Goal: Information Seeking & Learning: Learn about a topic

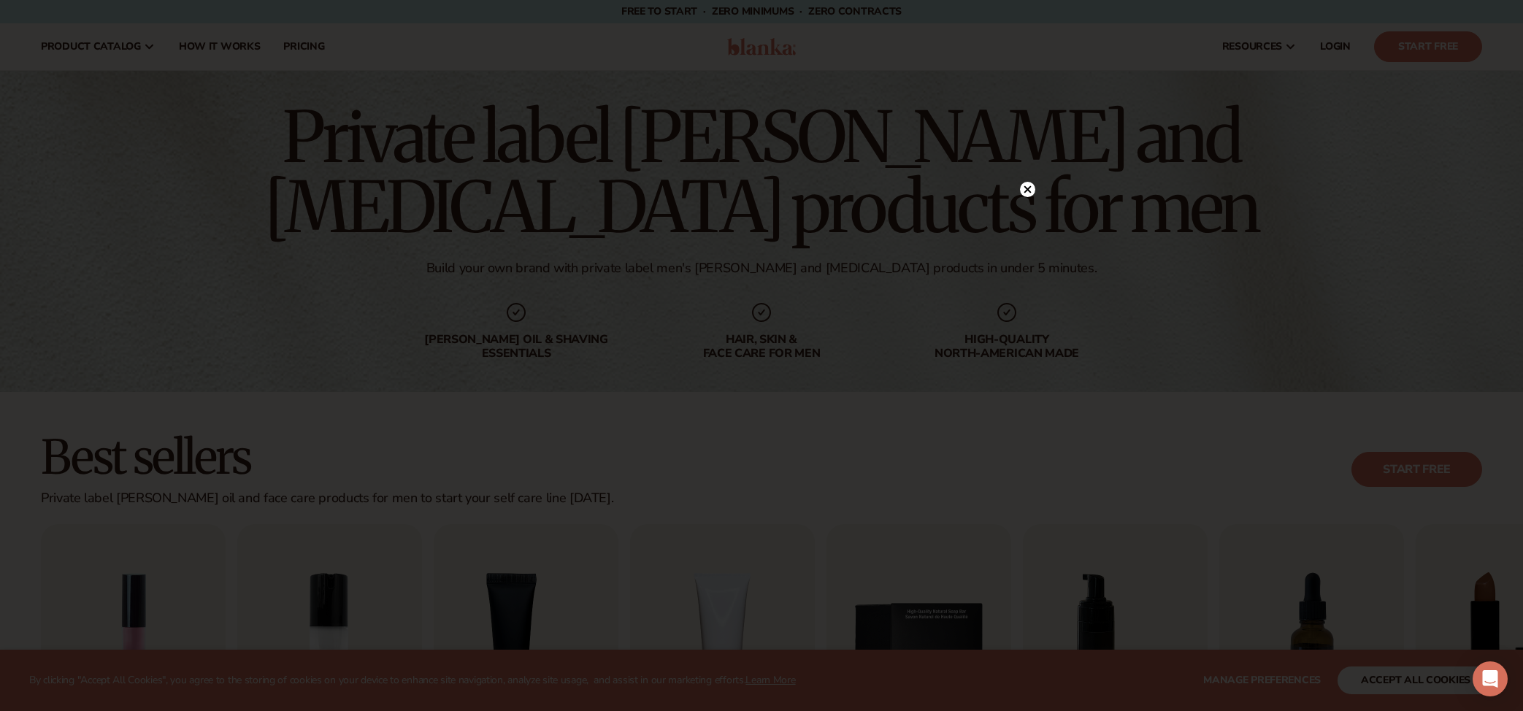
click at [1027, 192] on circle at bounding box center [1027, 189] width 15 height 15
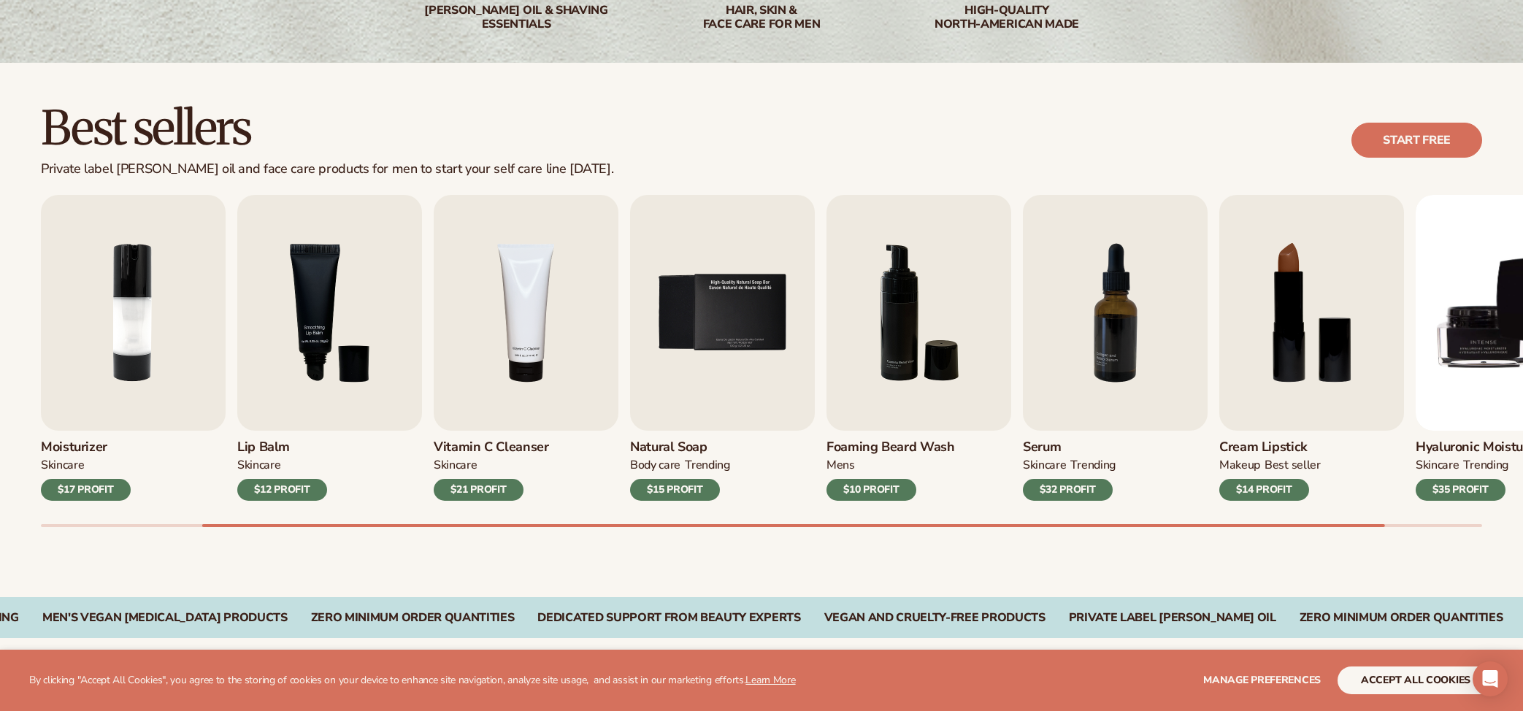
scroll to position [347, 0]
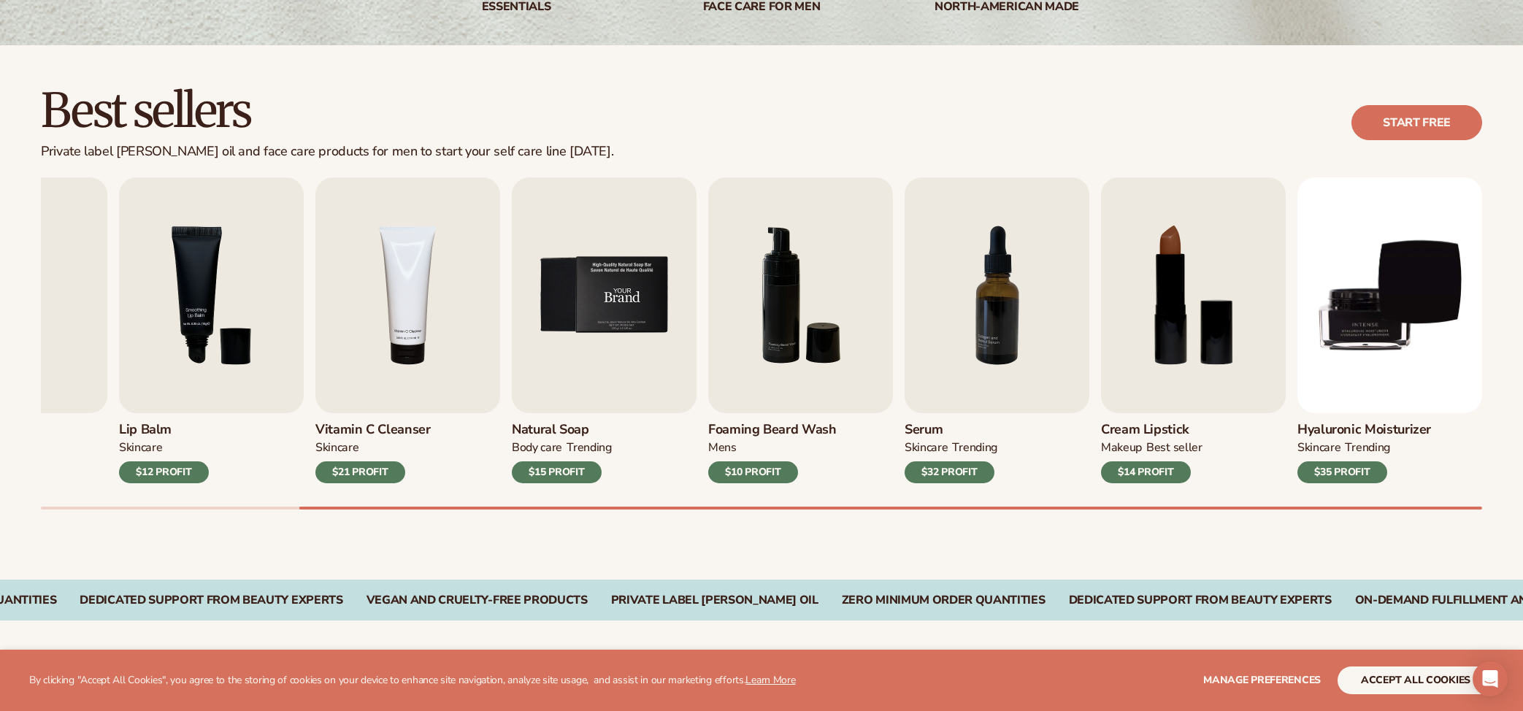
click at [613, 312] on img "5 / 9" at bounding box center [604, 295] width 185 height 236
click at [564, 430] on h3 "Natural Soap" at bounding box center [562, 430] width 100 height 16
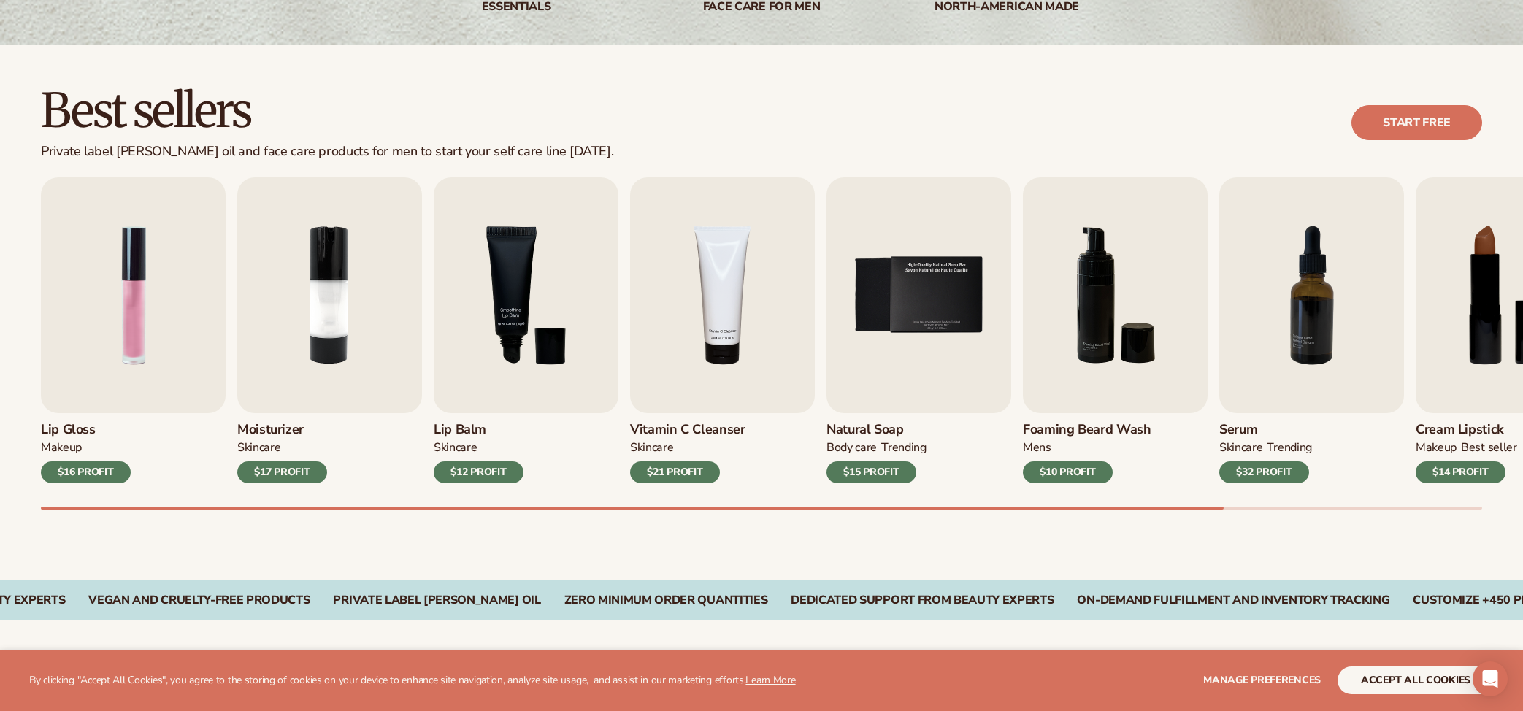
click at [861, 467] on div "Natural Soap BODY Care TRENDING $15 PROFIT" at bounding box center [918, 448] width 185 height 70
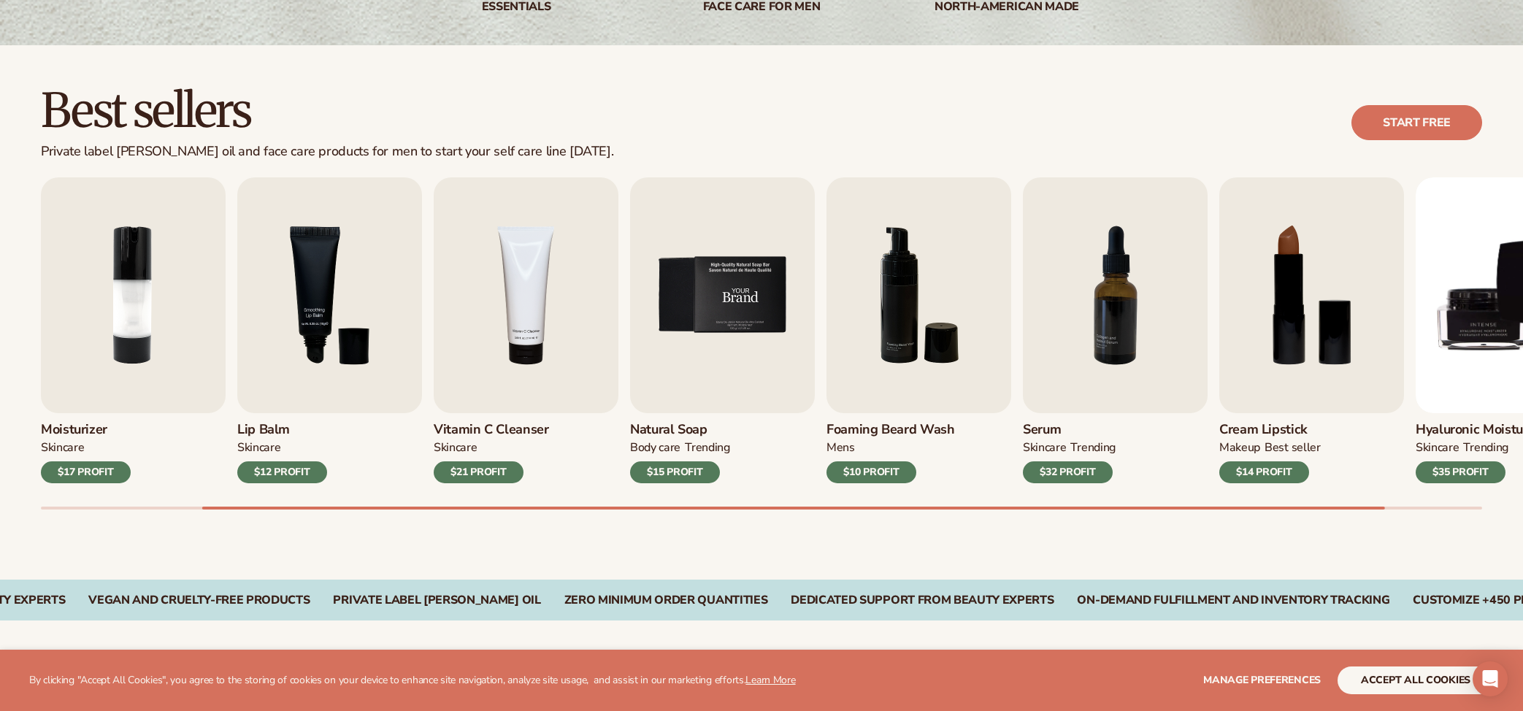
click at [767, 345] on img "5 / 9" at bounding box center [722, 295] width 185 height 236
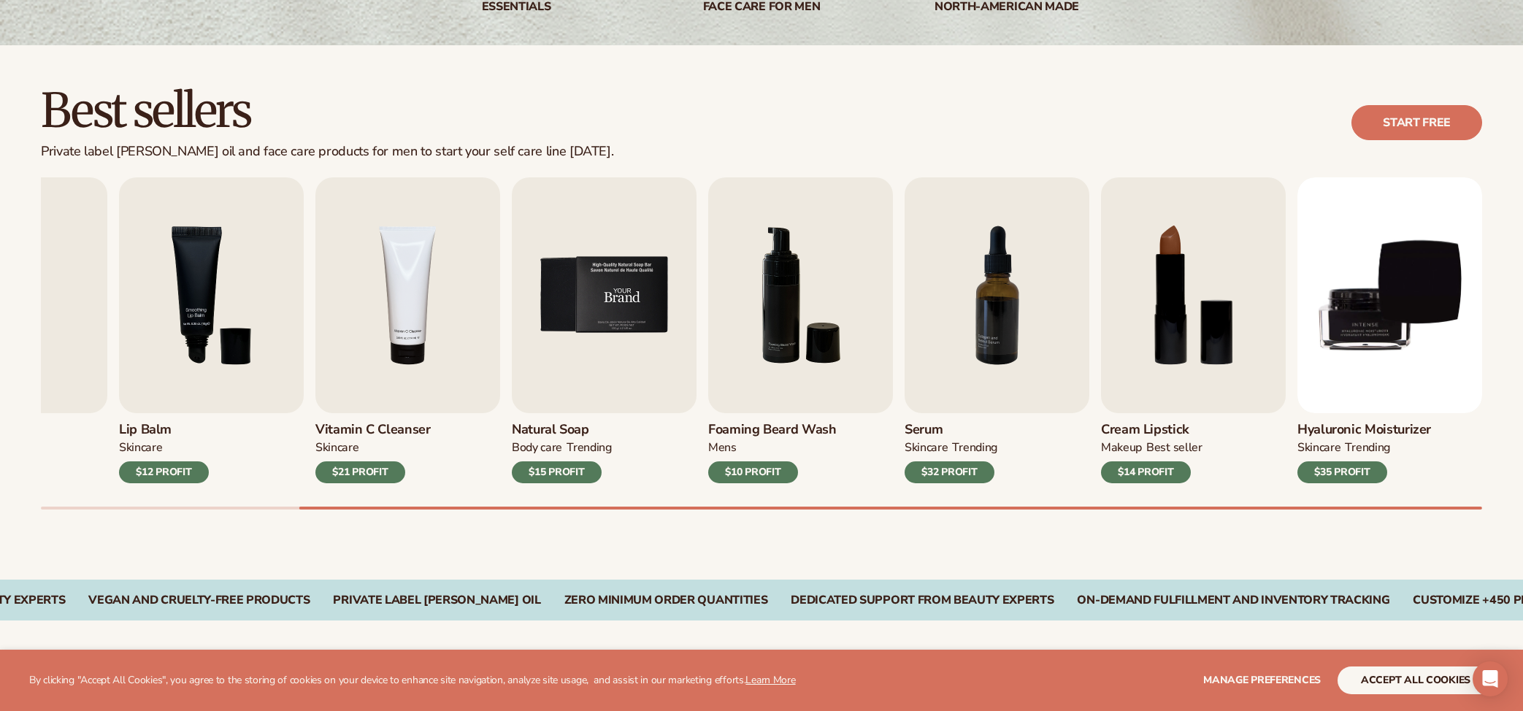
click at [628, 327] on img "5 / 9" at bounding box center [604, 295] width 185 height 236
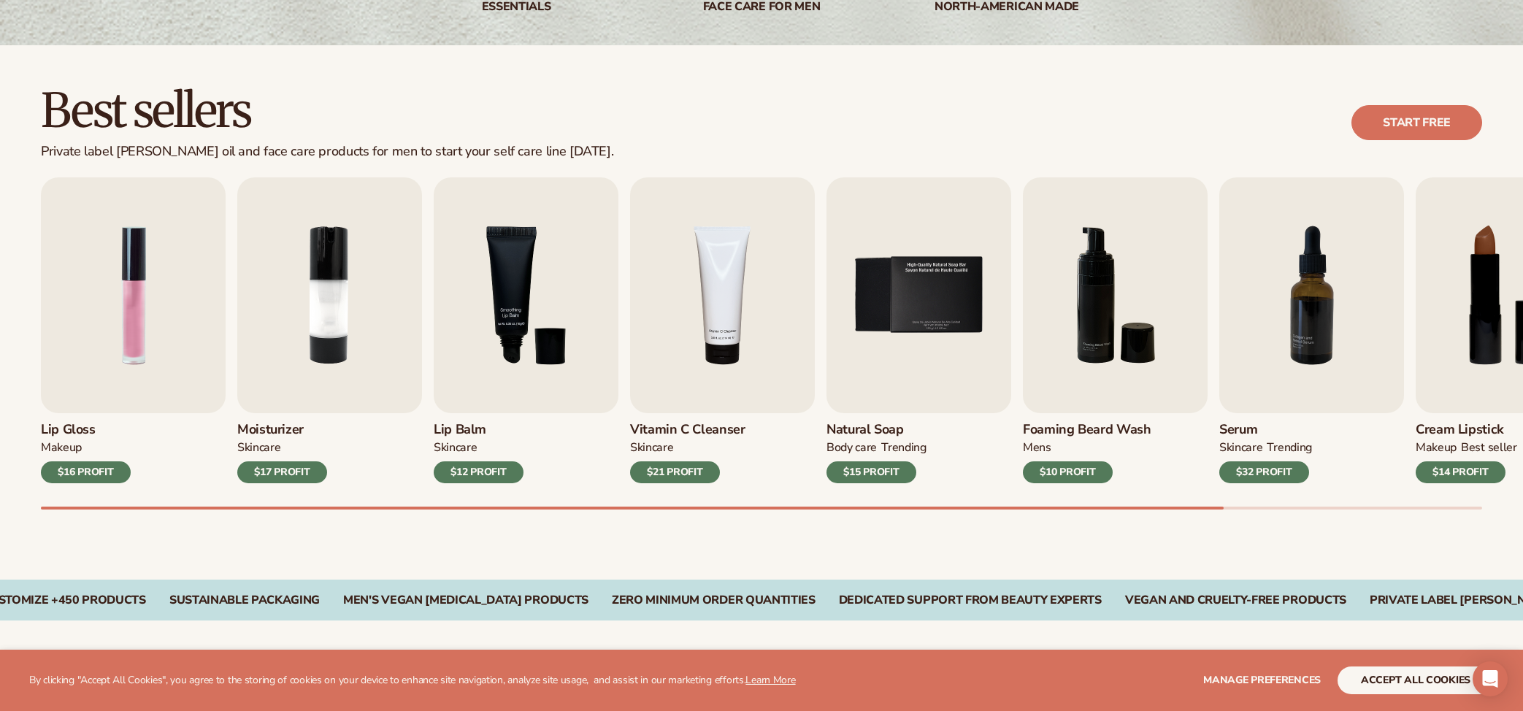
click at [889, 469] on div "$15 PROFIT" at bounding box center [871, 472] width 90 height 22
click at [886, 432] on h3 "Natural Soap" at bounding box center [876, 430] width 100 height 16
click at [1463, 118] on link "Start free" at bounding box center [1416, 122] width 131 height 35
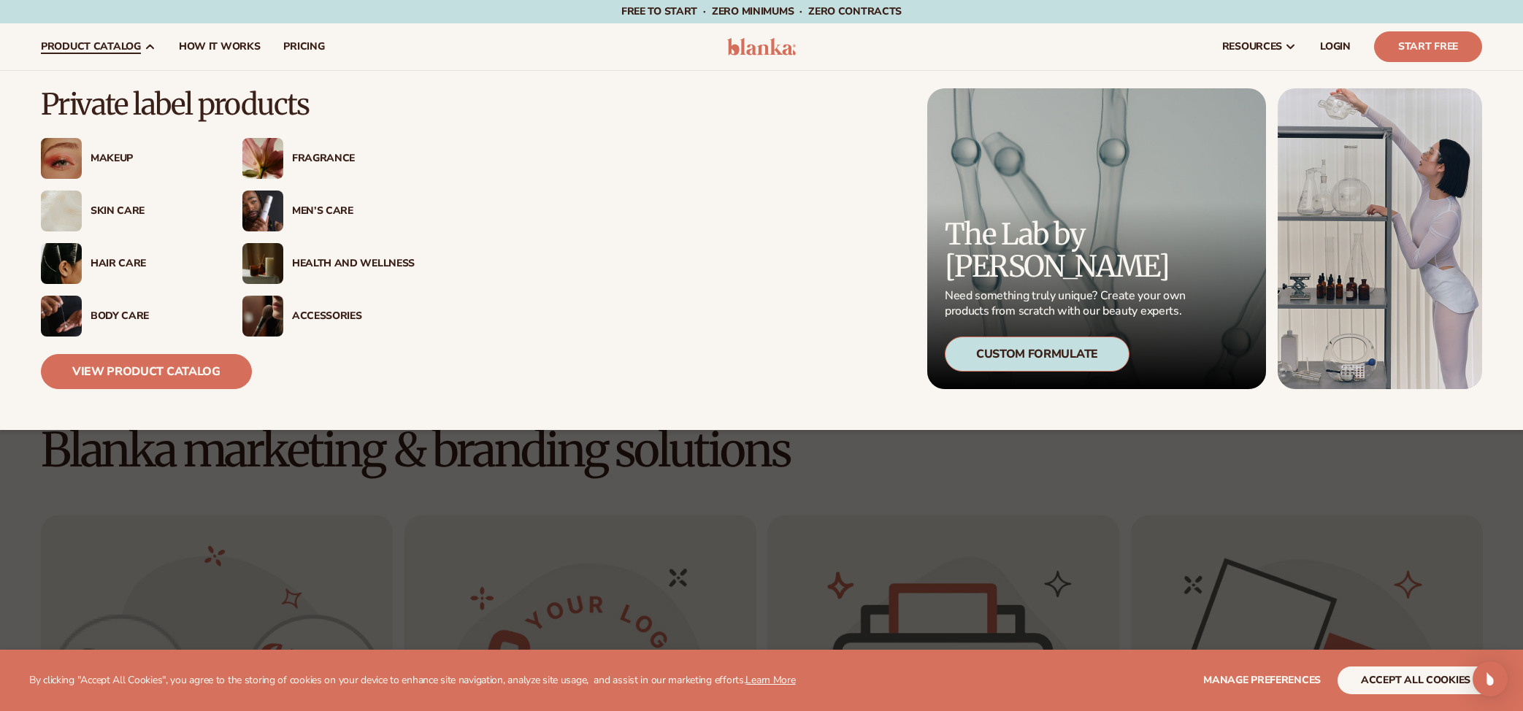
click at [326, 209] on div "Men’s Care" at bounding box center [353, 211] width 123 height 12
